Goal: Check status: Check status

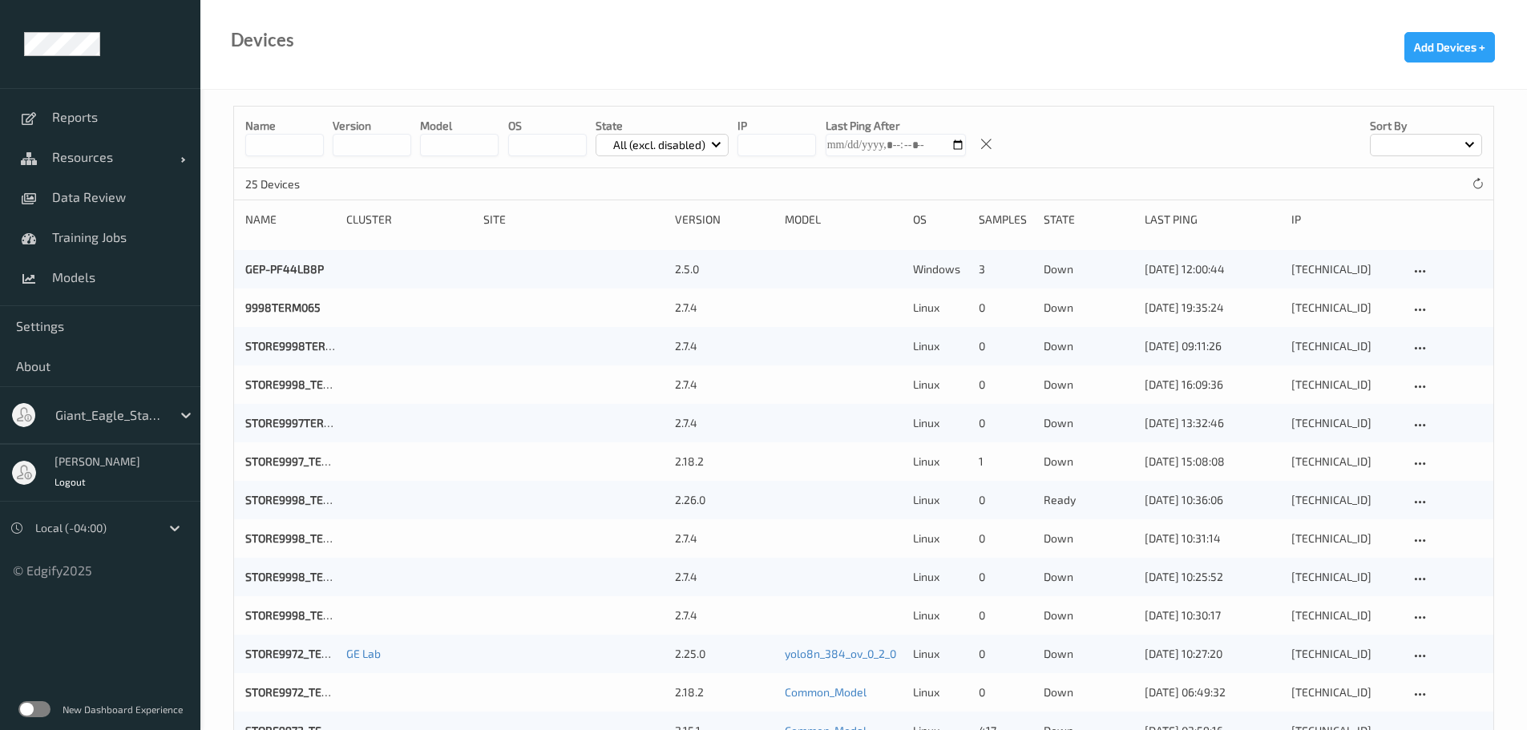
click at [305, 149] on input at bounding box center [284, 145] width 79 height 22
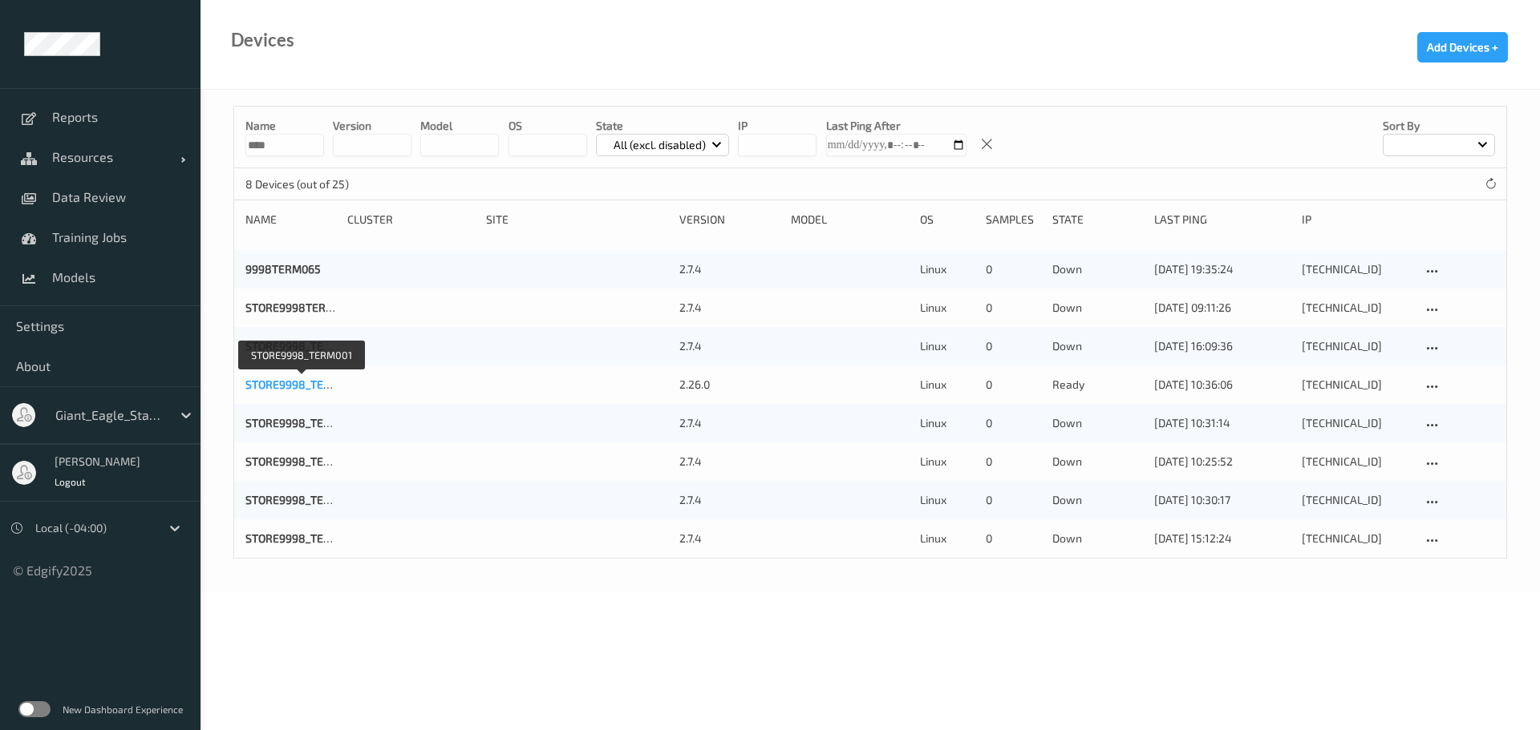
type input "****"
click at [298, 378] on link "STORE9998_TERM001" at bounding box center [301, 385] width 112 height 14
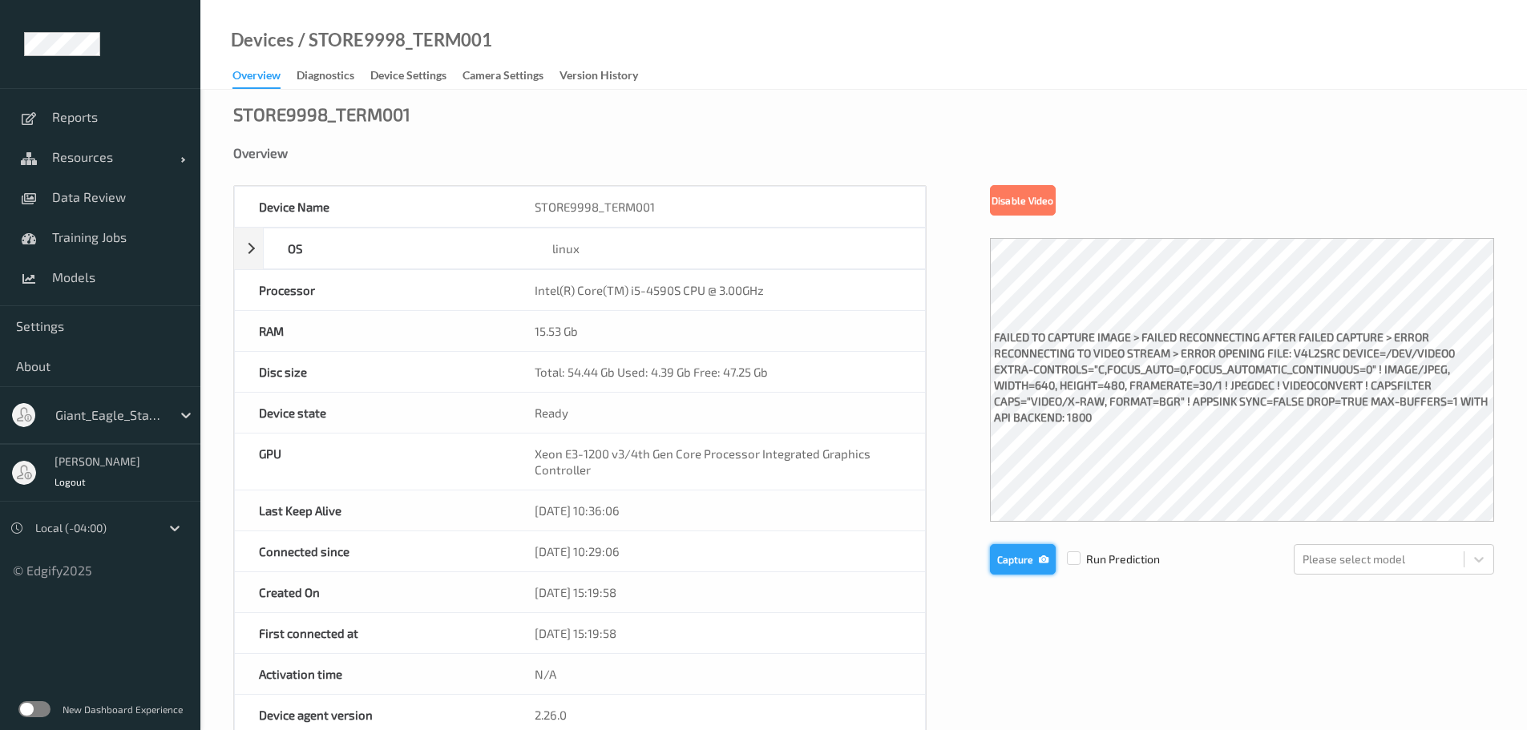
click at [1028, 551] on button "Capture" at bounding box center [1023, 559] width 66 height 30
click at [1442, 558] on div at bounding box center [1379, 559] width 153 height 19
click at [1034, 553] on button "Capture" at bounding box center [1023, 559] width 66 height 30
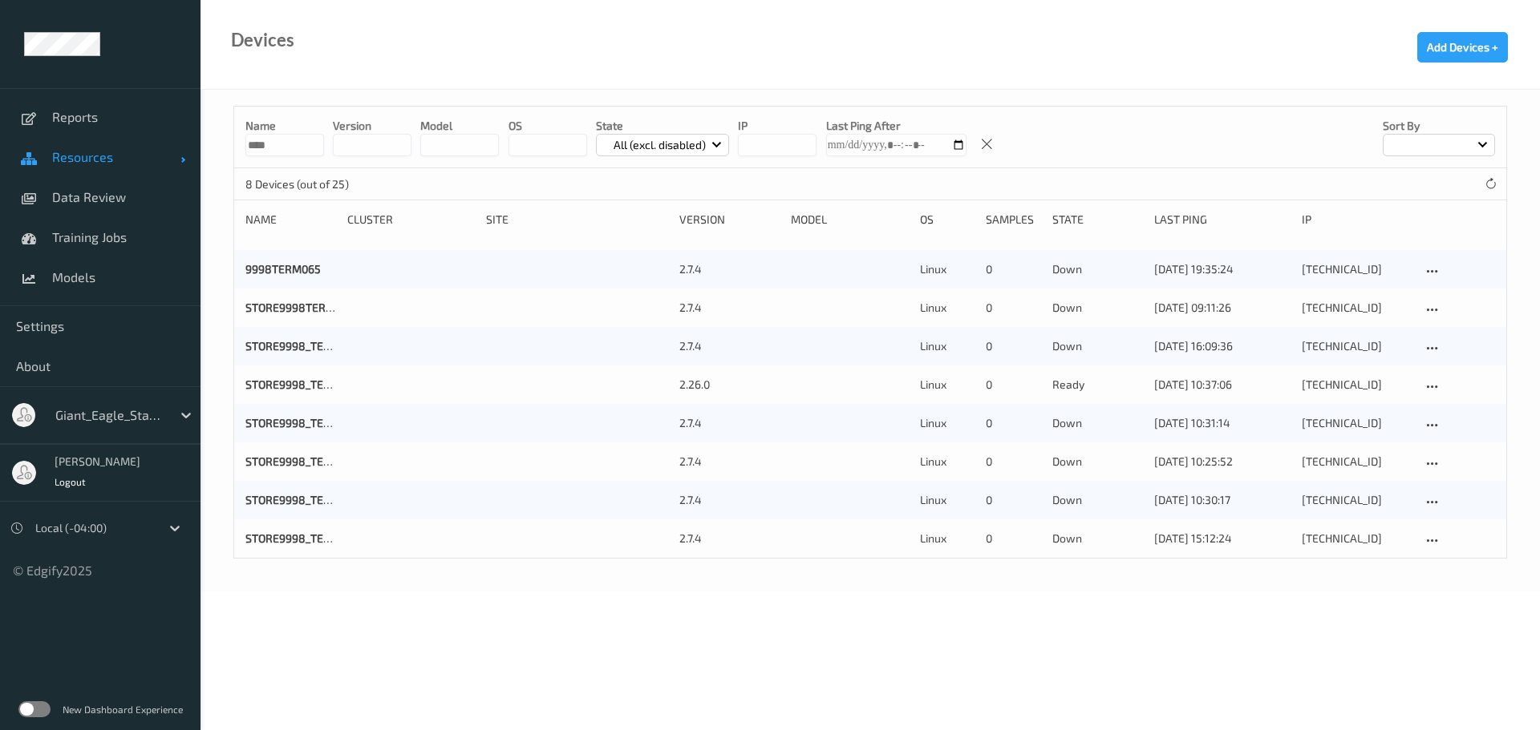
drag, startPoint x: 299, startPoint y: 150, endPoint x: 189, endPoint y: 142, distance: 110.1
click at [189, 142] on div "Reports Resources Devices Clusters Sites Data Review Training Jobs Models Setti…" at bounding box center [770, 251] width 1540 height 502
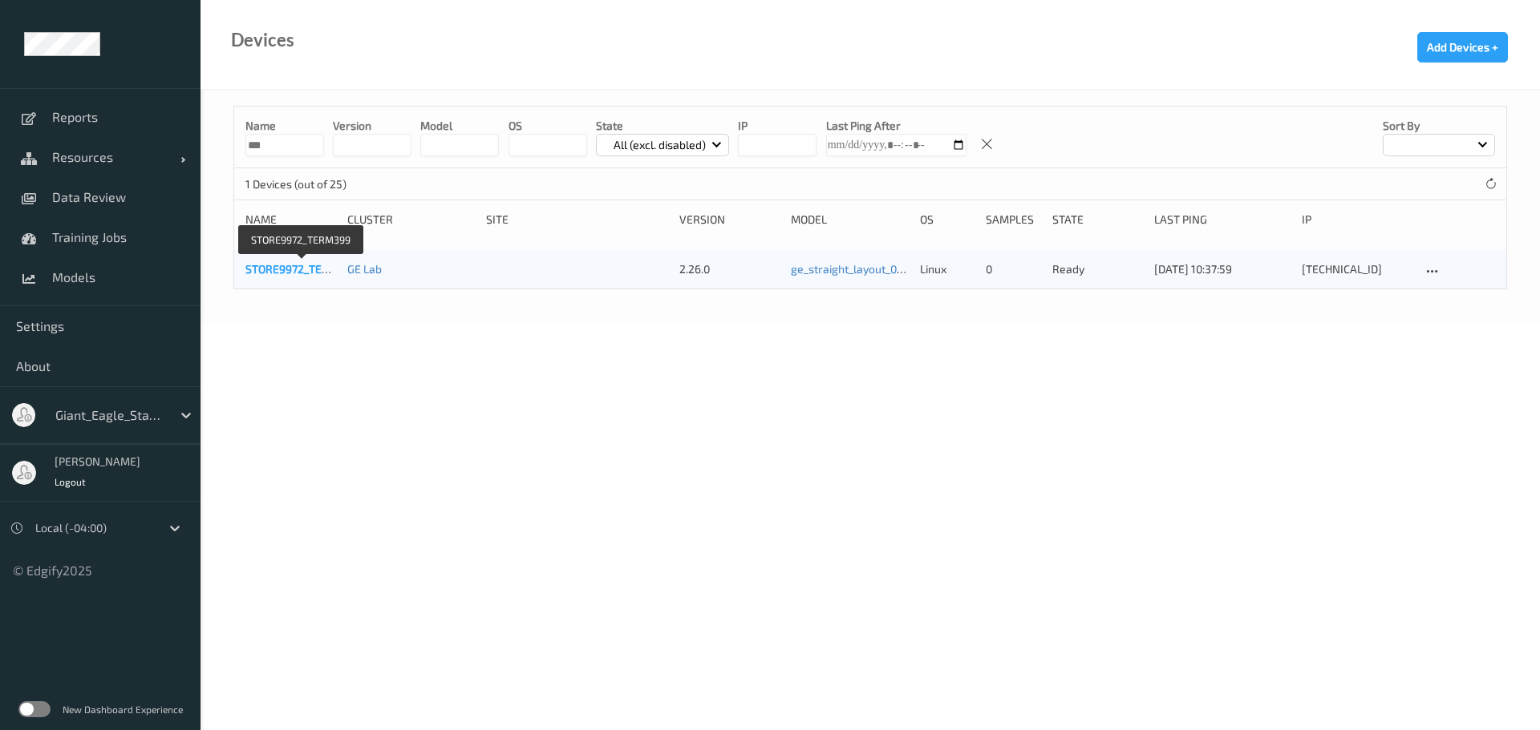
type input "***"
click at [285, 269] on link "STORE9972_TERM399" at bounding box center [301, 269] width 112 height 14
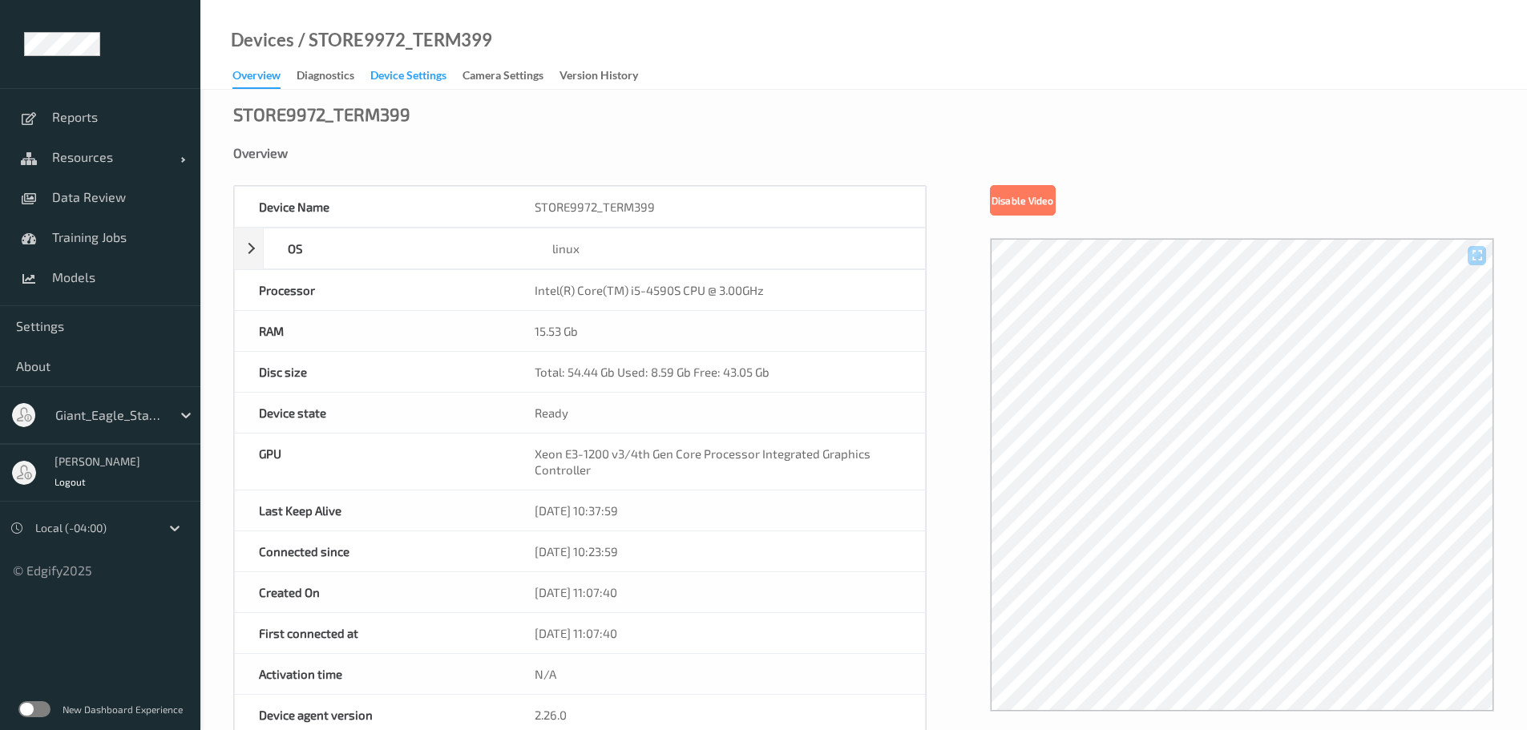
click at [384, 75] on div "Device Settings" at bounding box center [408, 77] width 76 height 20
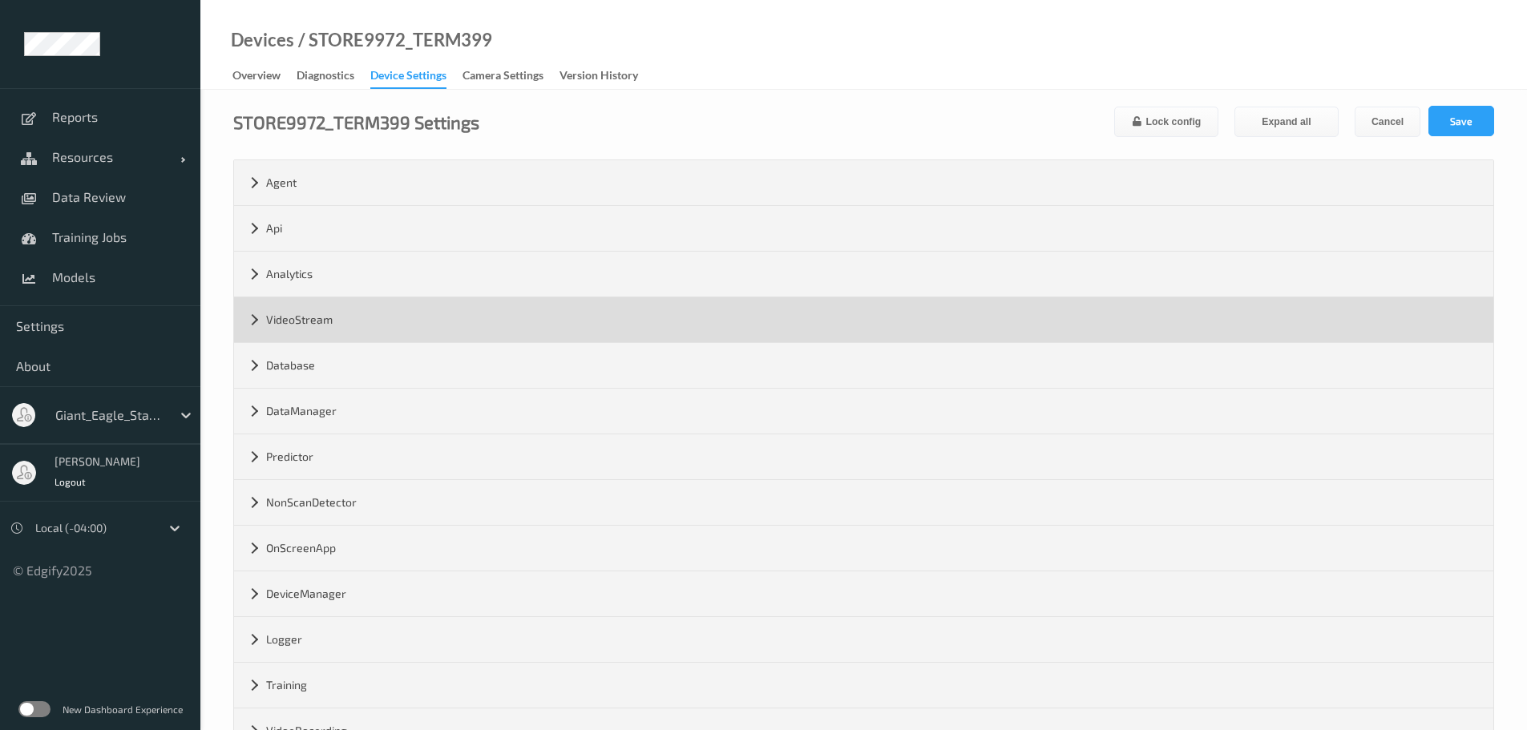
click at [249, 322] on div "VideoStream" at bounding box center [864, 319] width 1260 height 45
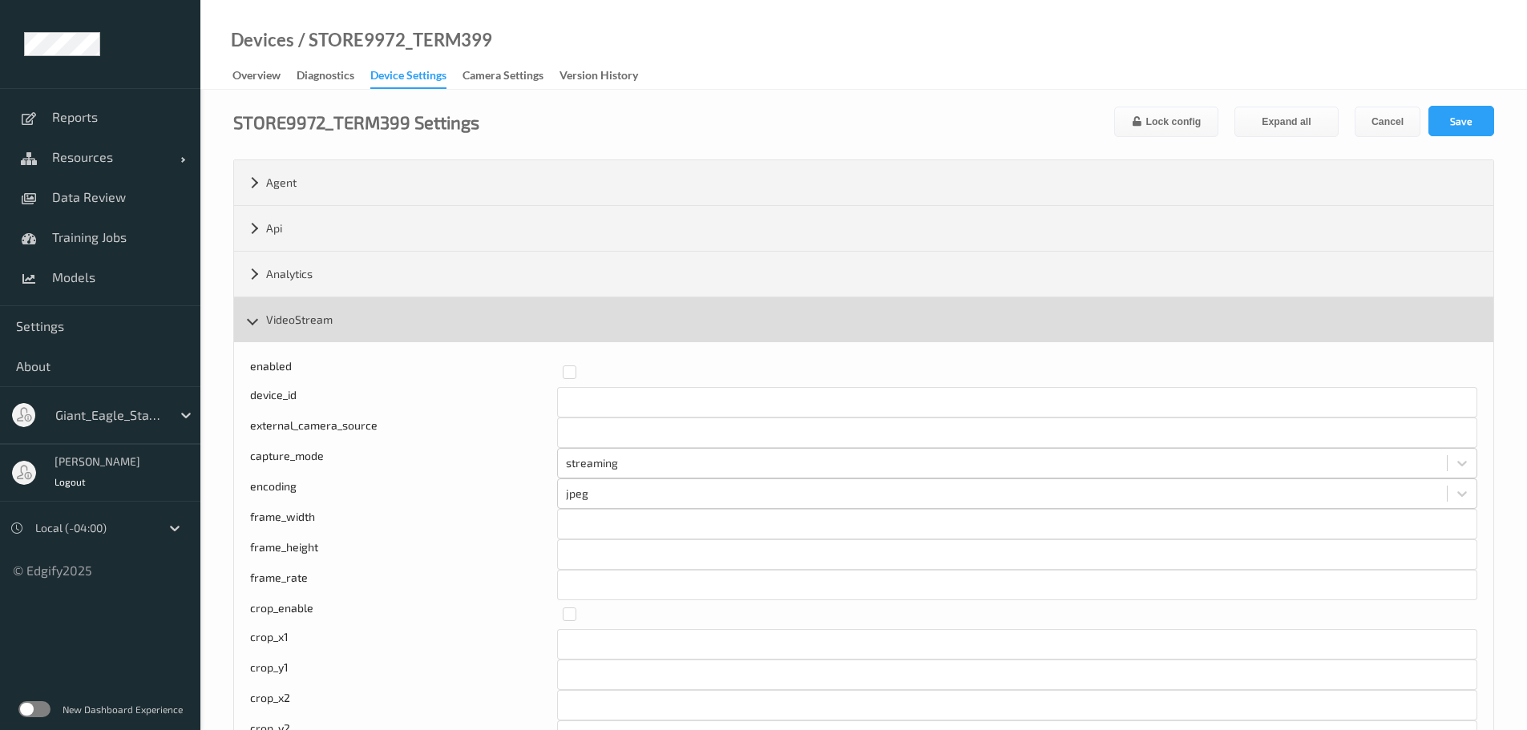
click at [246, 320] on div "VideoStream" at bounding box center [864, 319] width 1260 height 45
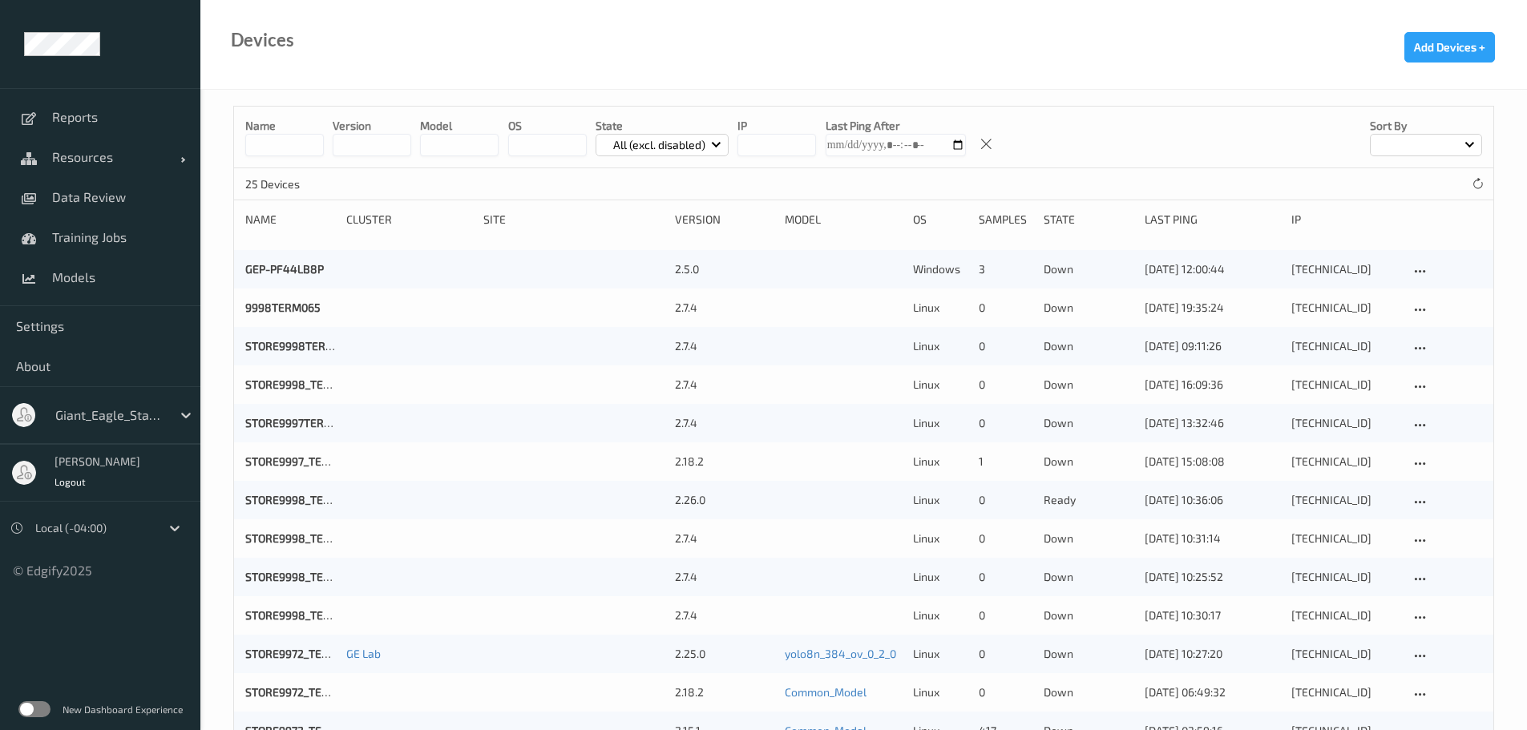
click at [283, 149] on input at bounding box center [284, 145] width 79 height 22
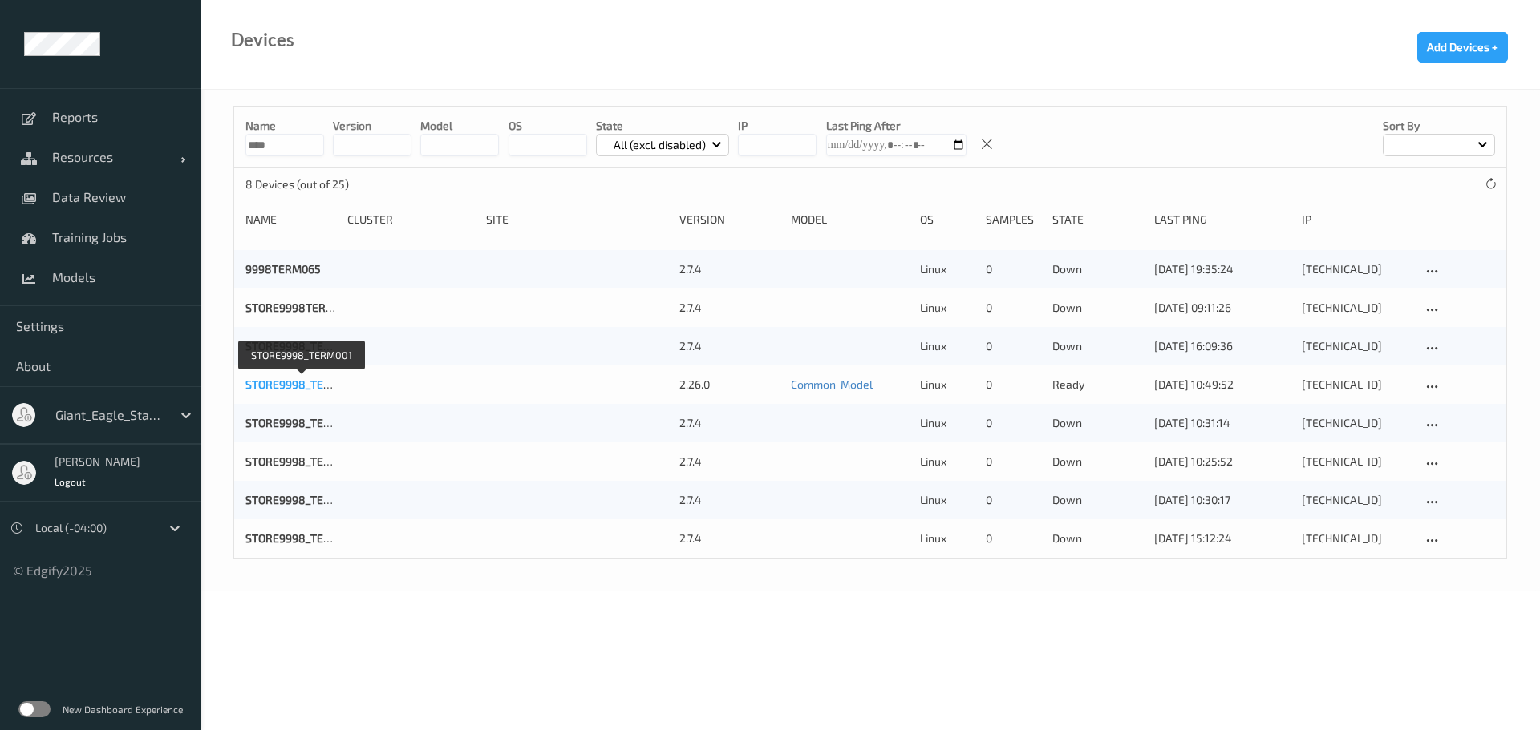
type input "****"
click at [291, 386] on link "STORE9998_TERM001" at bounding box center [301, 385] width 112 height 14
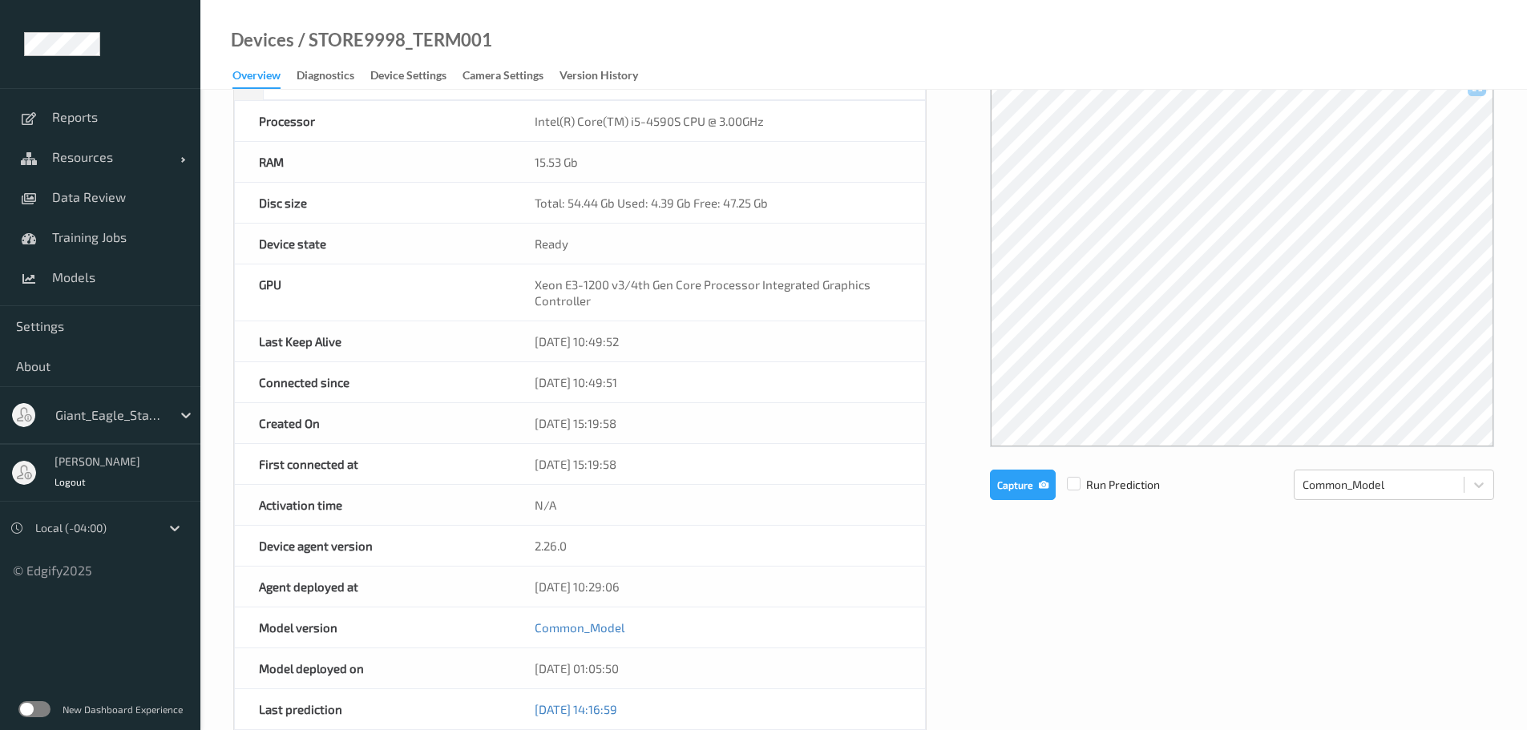
scroll to position [321, 0]
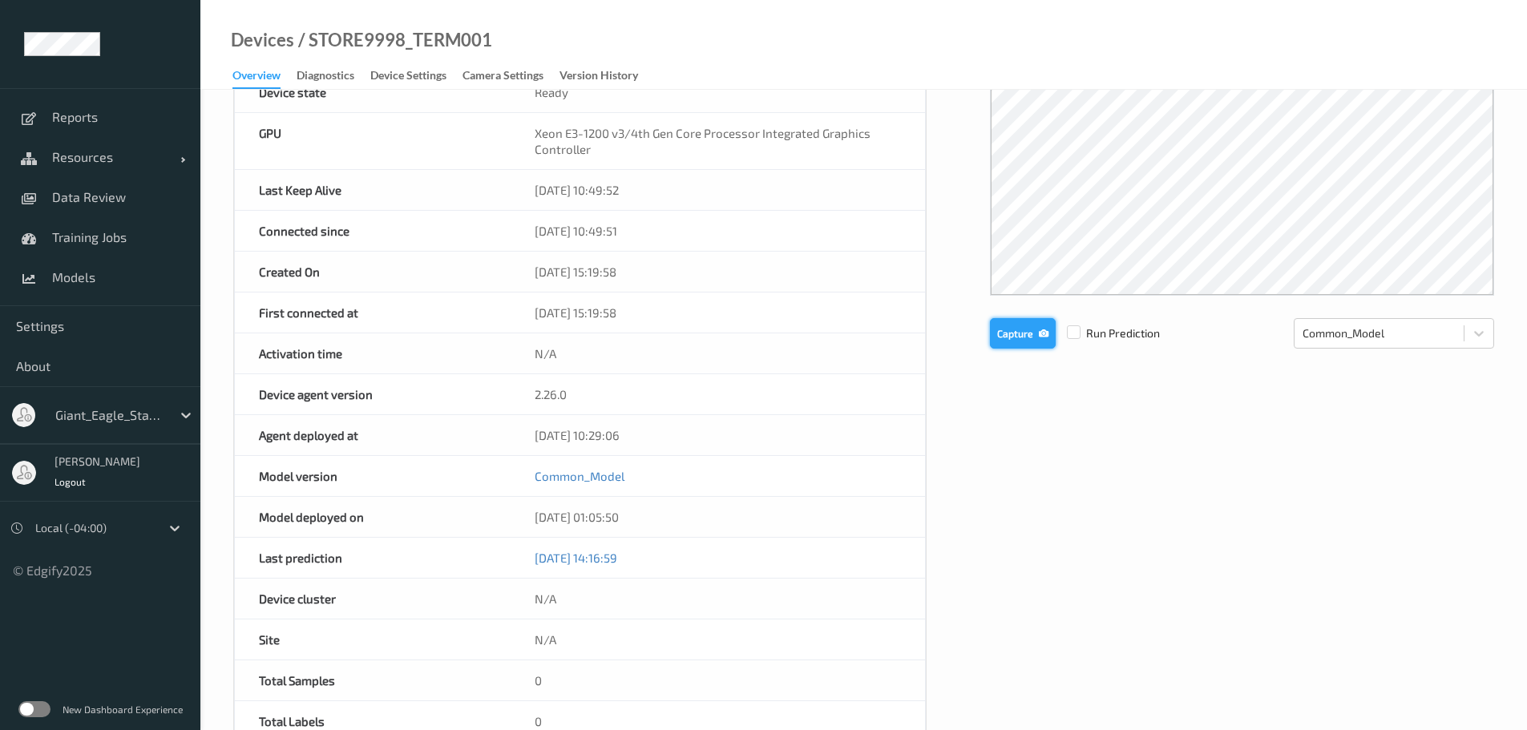
click at [1014, 346] on button "Capture" at bounding box center [1023, 333] width 66 height 30
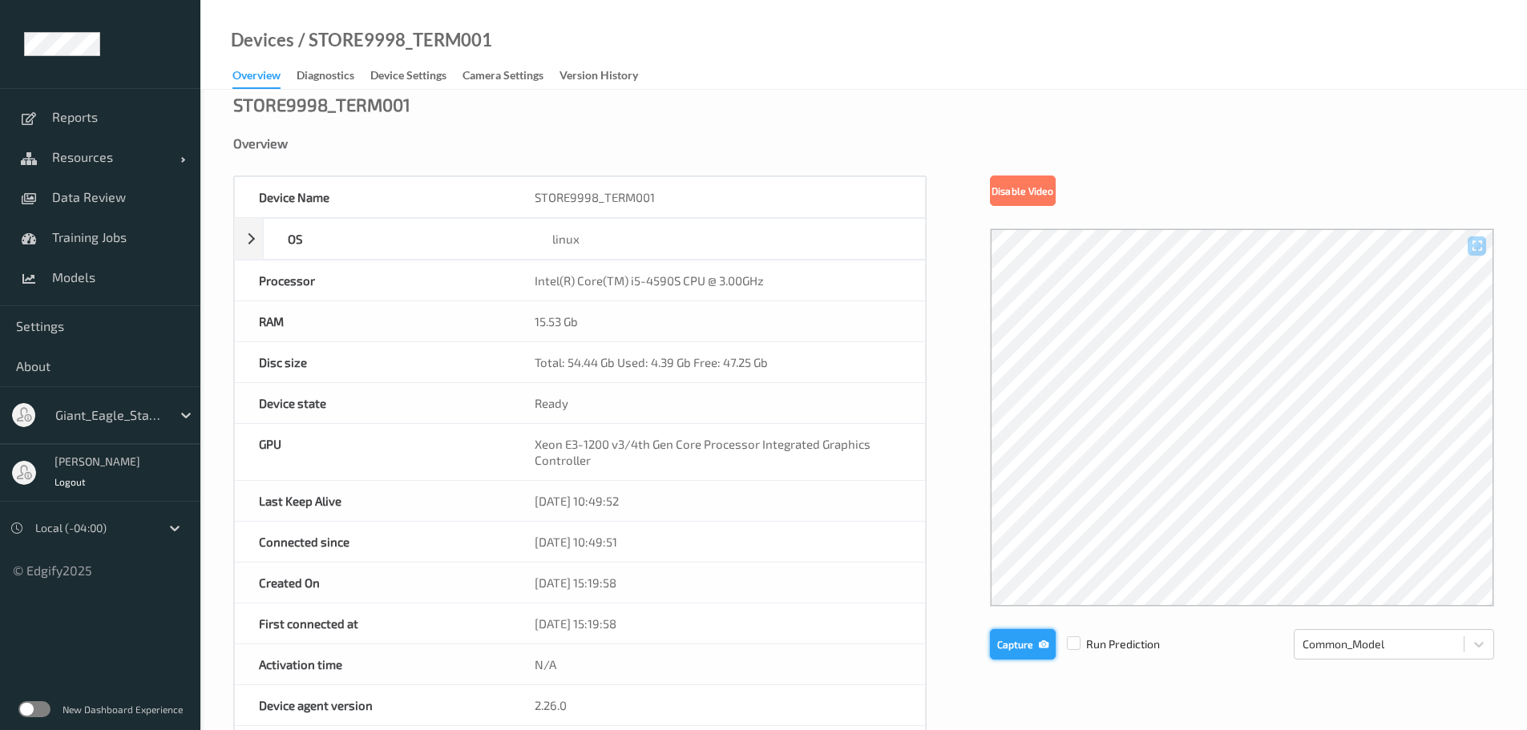
scroll to position [0, 0]
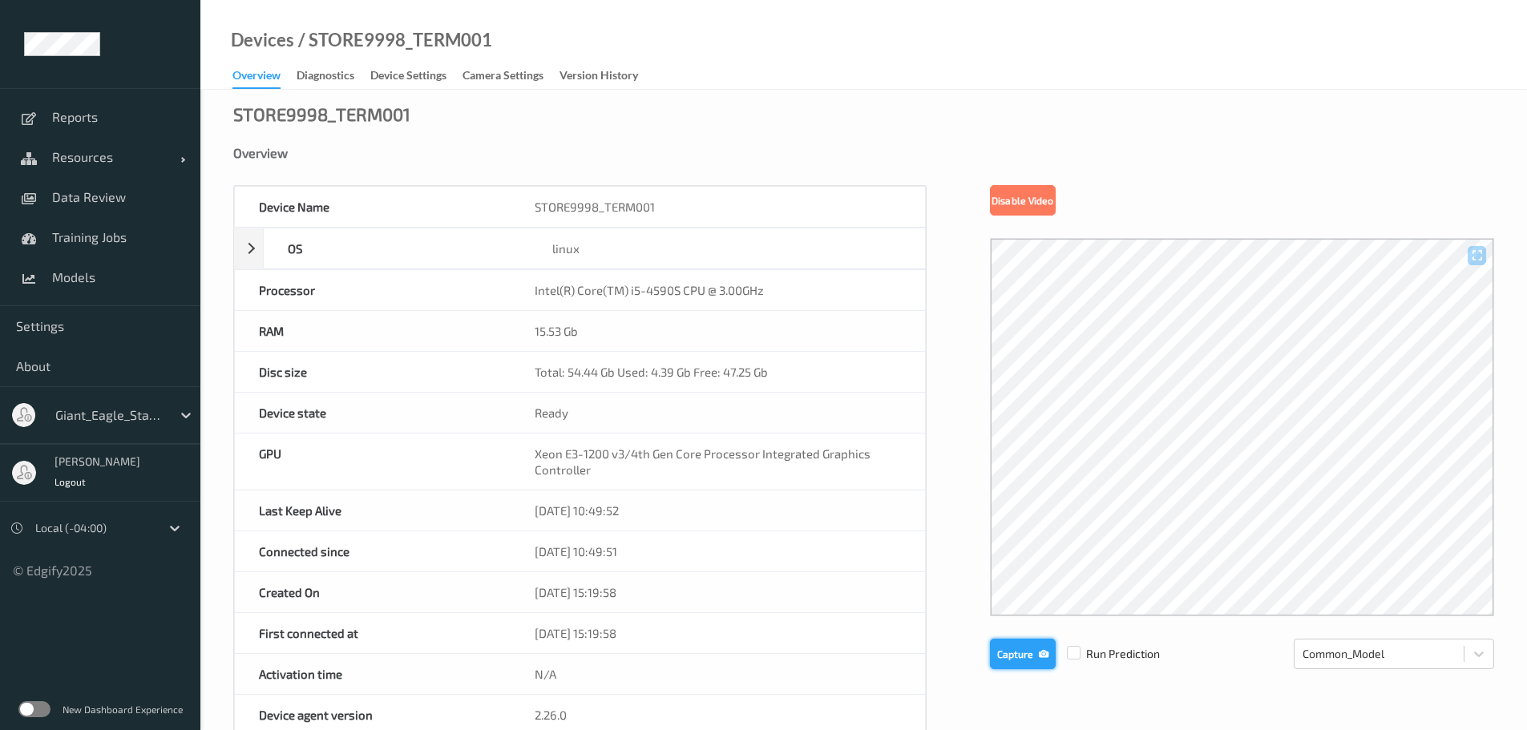
click at [1026, 667] on button "Capture" at bounding box center [1023, 654] width 66 height 30
